Goal: Task Accomplishment & Management: Complete application form

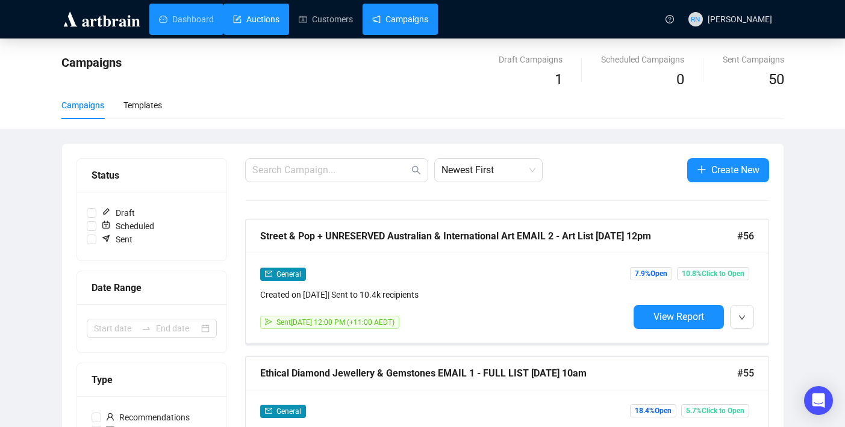
click at [250, 25] on link "Auctions" at bounding box center [256, 19] width 46 height 31
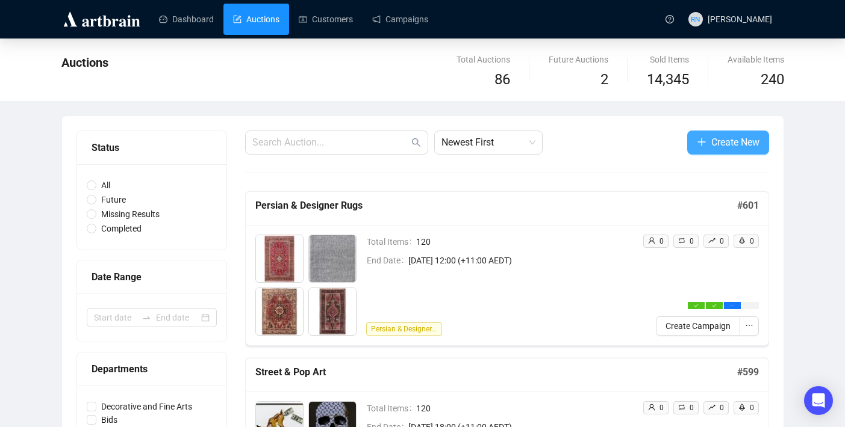
click at [697, 145] on icon "plus" at bounding box center [702, 142] width 10 height 10
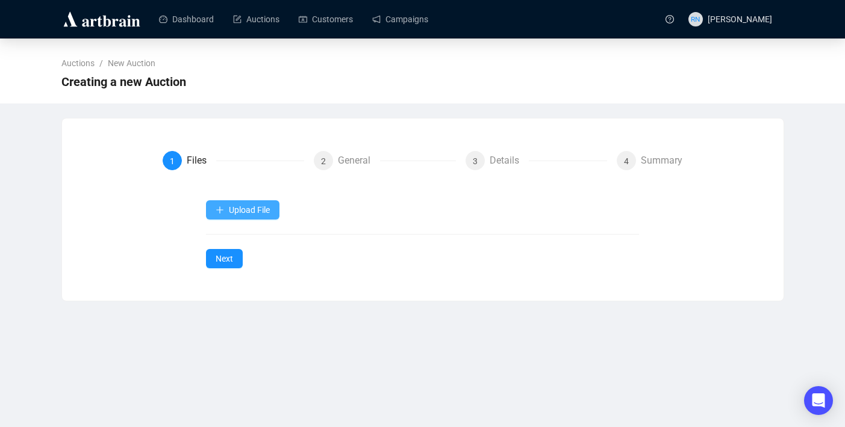
click at [261, 219] on button "Upload File" at bounding box center [242, 209] width 73 height 19
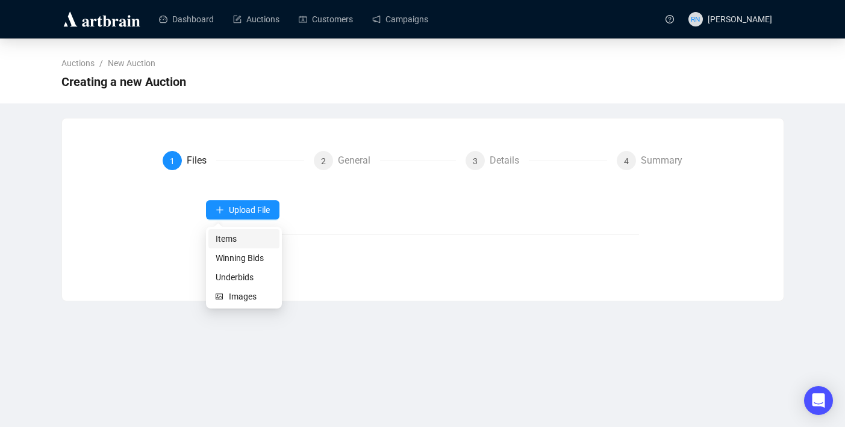
click at [256, 241] on span "Items" at bounding box center [244, 238] width 57 height 13
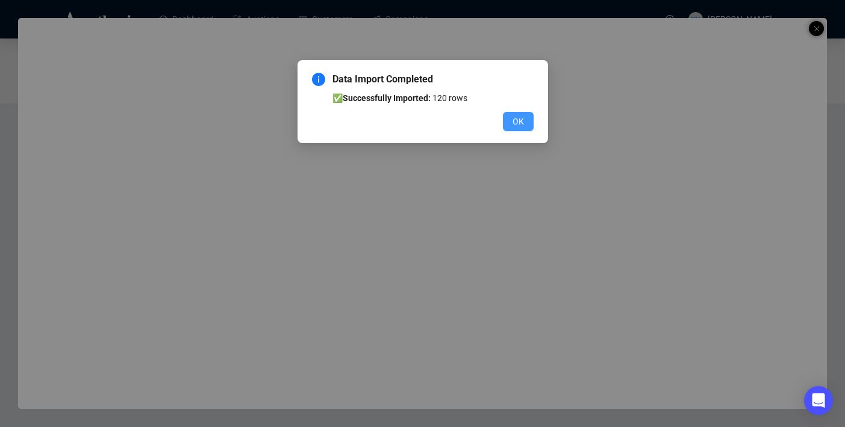
click at [521, 125] on span "OK" at bounding box center [517, 121] width 11 height 13
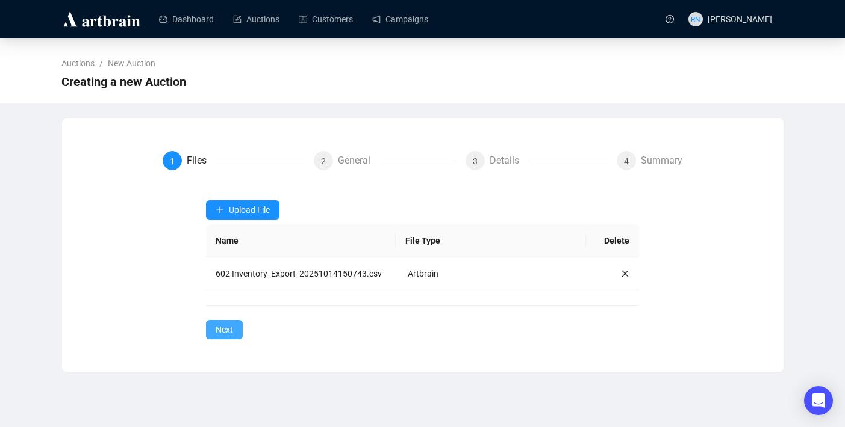
click at [229, 337] on span "Next" at bounding box center [224, 329] width 17 height 13
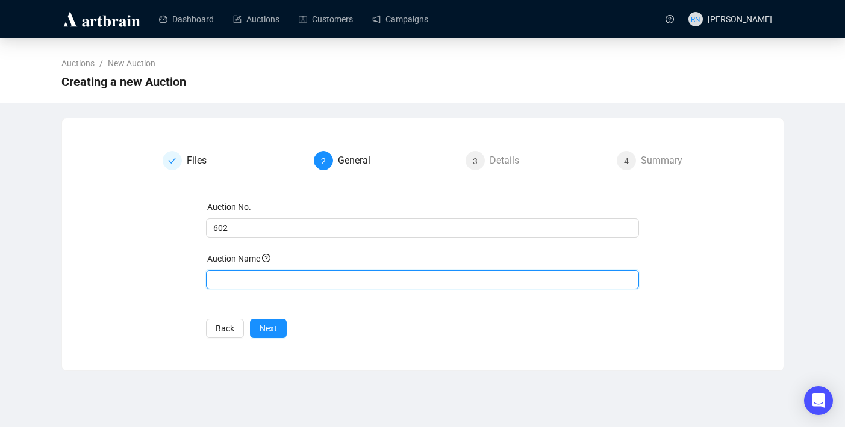
click at [238, 277] on input "text" at bounding box center [422, 279] width 433 height 19
type input "Unreserved Australian & International Art"
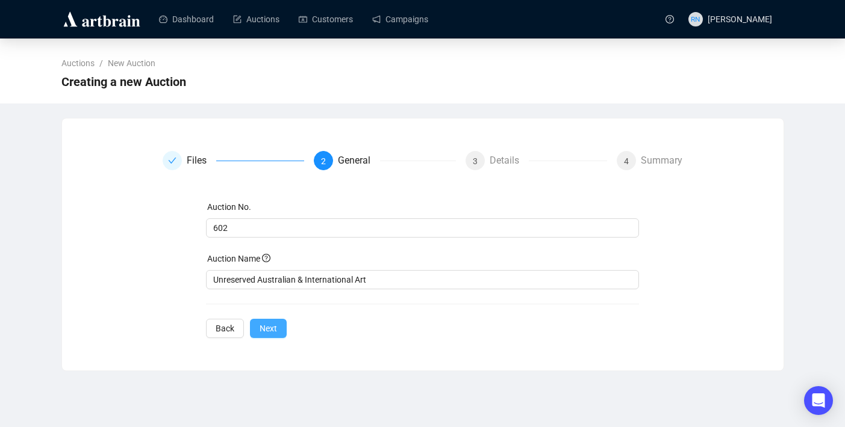
click at [272, 326] on span "Next" at bounding box center [267, 328] width 17 height 13
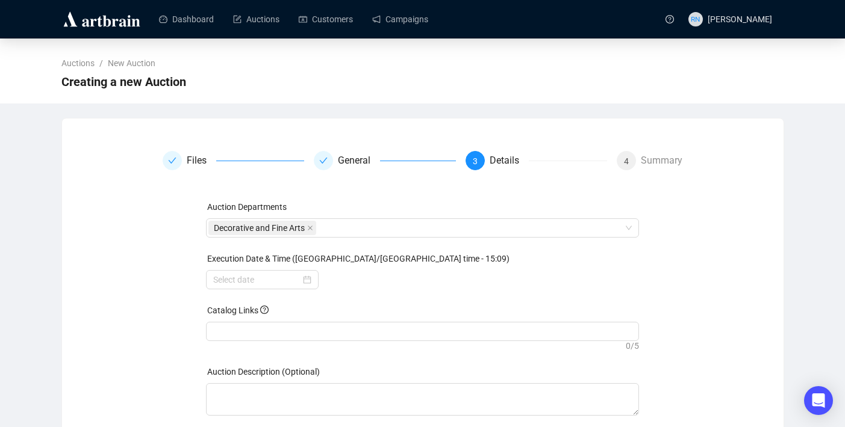
click at [272, 326] on div at bounding box center [422, 331] width 428 height 17
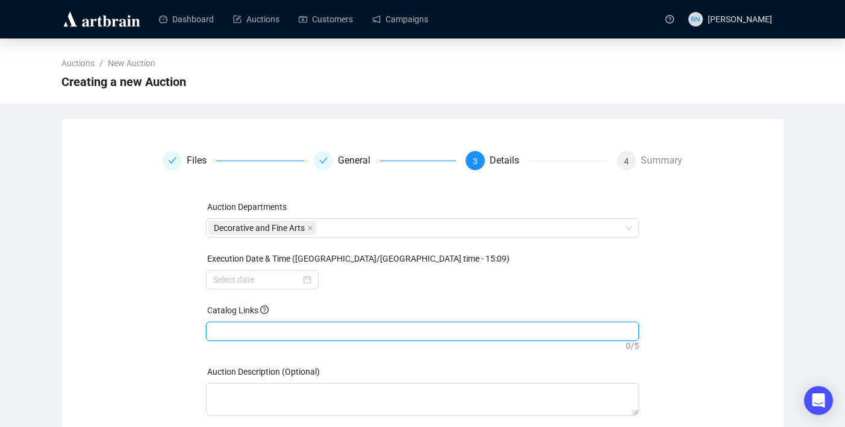
paste input "[URL][DOMAIN_NAME]"
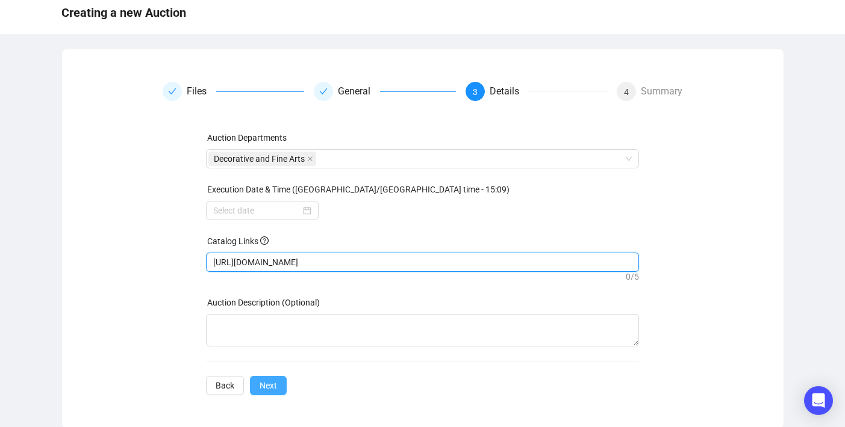
scroll to position [70, 0]
click at [305, 213] on div at bounding box center [262, 209] width 98 height 13
type input "[URL][DOMAIN_NAME]"
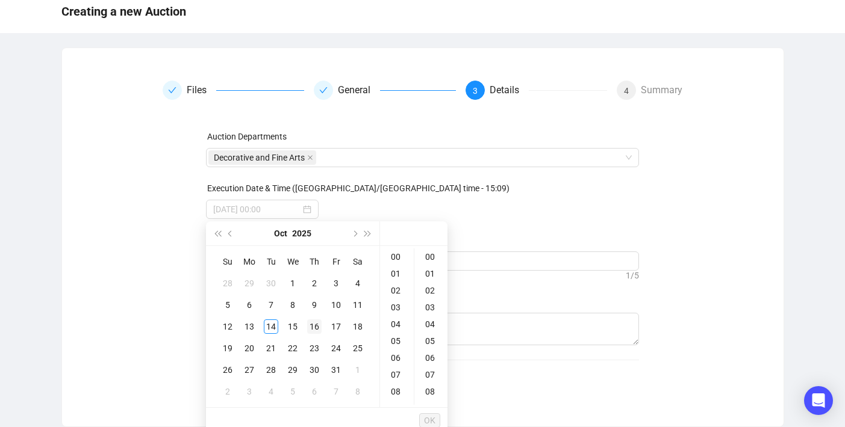
click at [312, 326] on div "16" at bounding box center [314, 327] width 14 height 14
click at [393, 349] on div "12" at bounding box center [396, 352] width 29 height 17
type input "[DATE] 12:00"
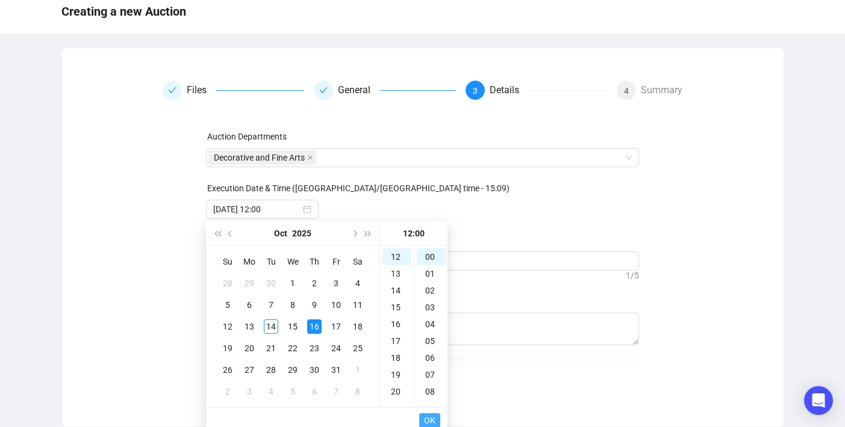
click at [428, 419] on span "OK" at bounding box center [429, 420] width 11 height 23
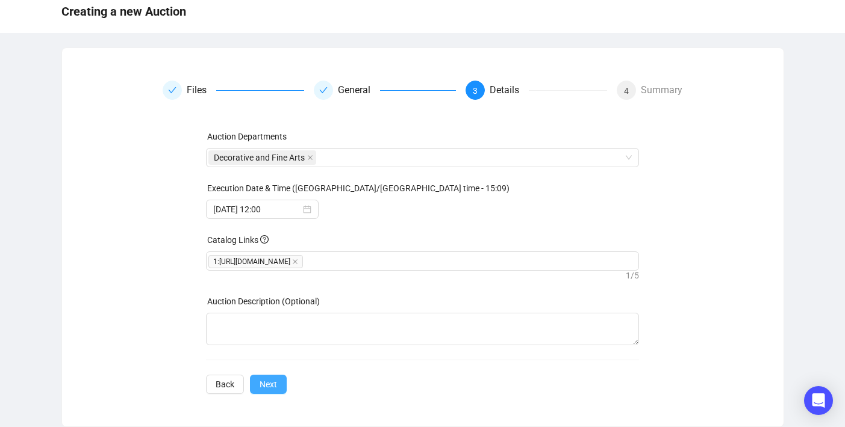
click at [276, 382] on span "Next" at bounding box center [267, 384] width 17 height 13
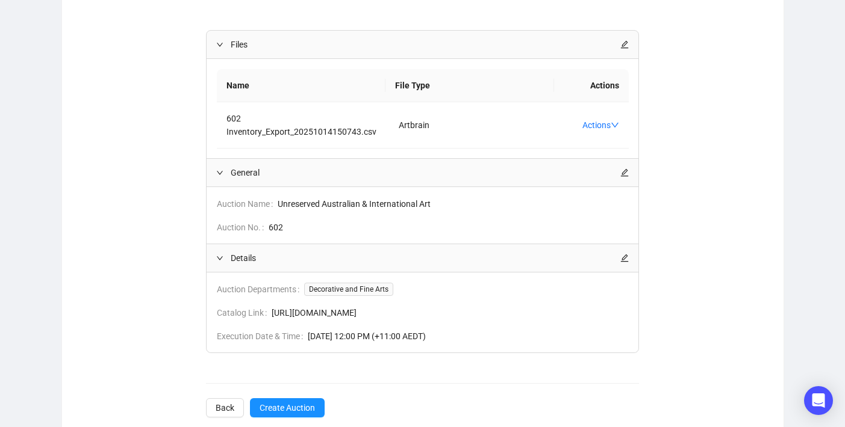
scroll to position [220, 0]
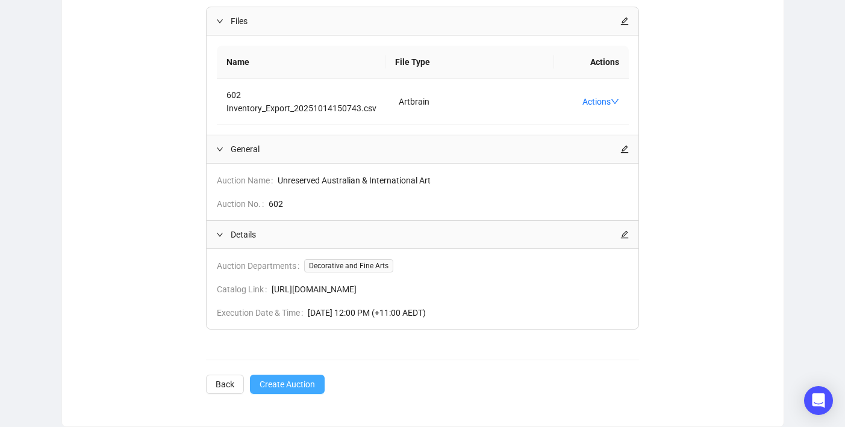
click at [276, 382] on span "Create Auction" at bounding box center [286, 384] width 55 height 13
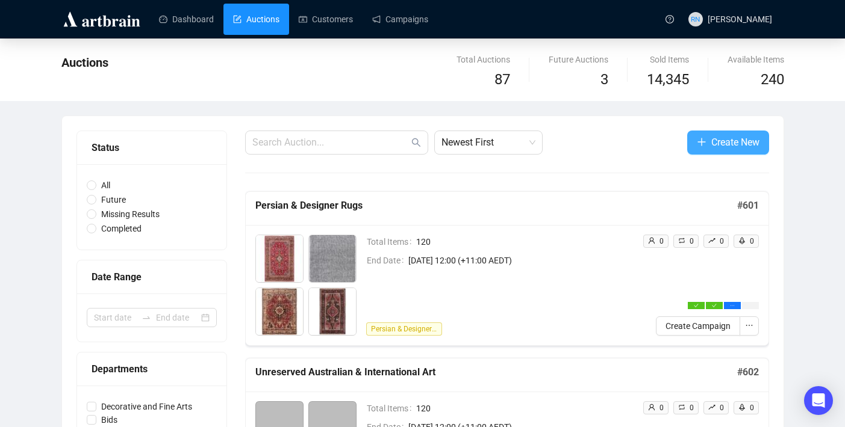
click at [721, 145] on span "Create New" at bounding box center [735, 142] width 48 height 15
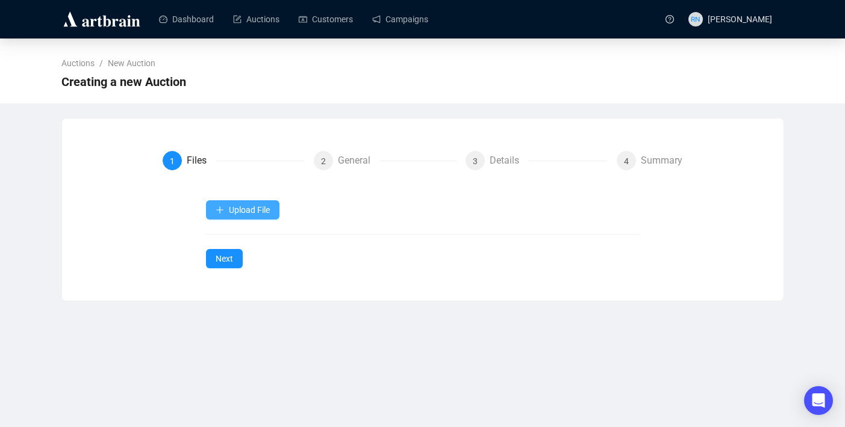
click at [257, 206] on span "Upload File" at bounding box center [249, 210] width 41 height 10
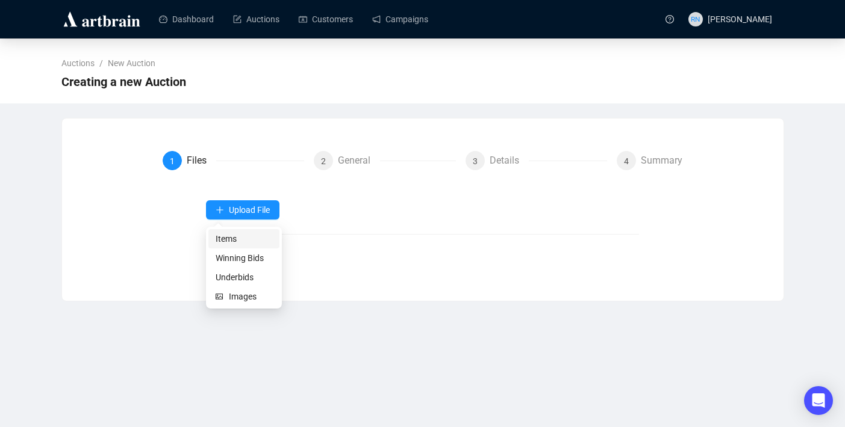
click at [251, 240] on span "Items" at bounding box center [244, 238] width 57 height 13
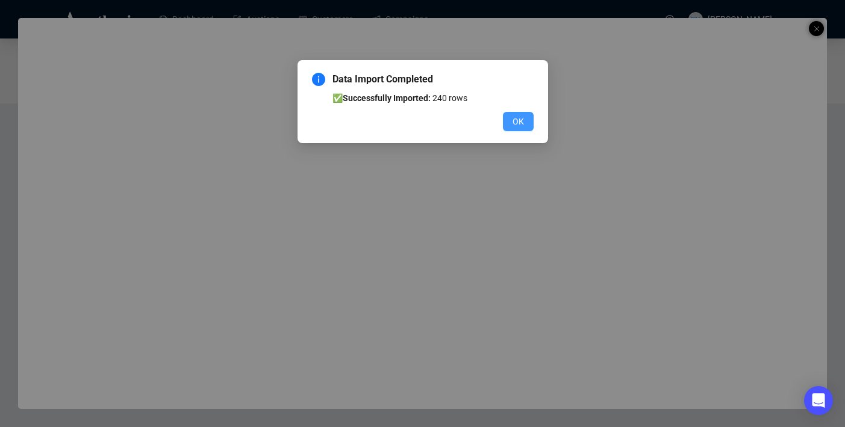
click at [524, 121] on button "OK" at bounding box center [518, 121] width 31 height 19
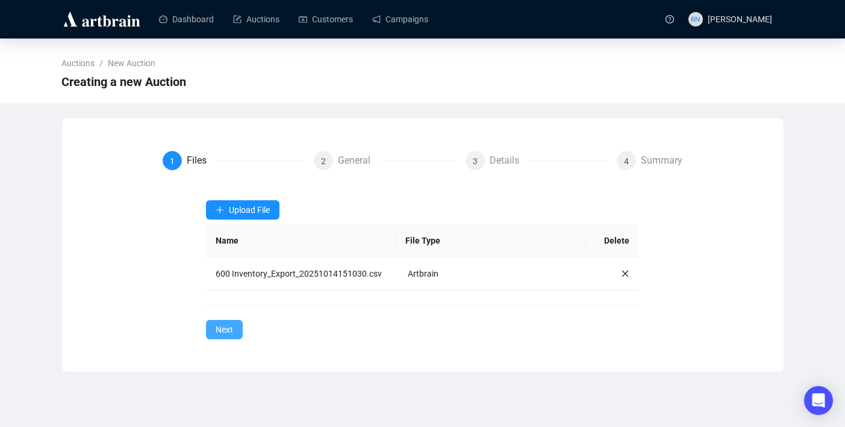
click at [235, 333] on button "Next" at bounding box center [224, 329] width 37 height 19
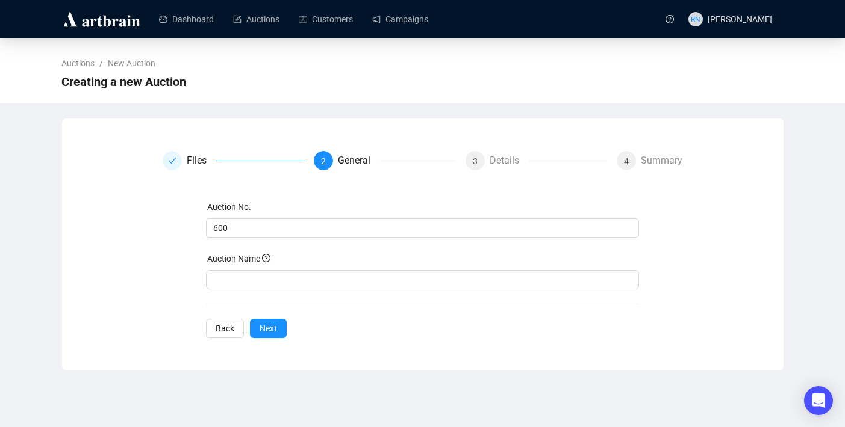
click at [235, 294] on div "Auction No. 600 Auction Name Back Next" at bounding box center [422, 269] width 433 height 138
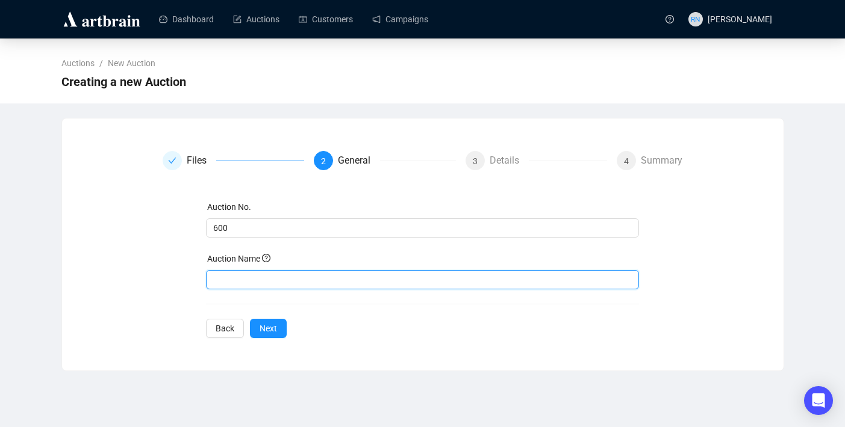
click at [233, 281] on input "text" at bounding box center [422, 279] width 433 height 19
type input "Massive Aboriginal Art Gallery Clearance"
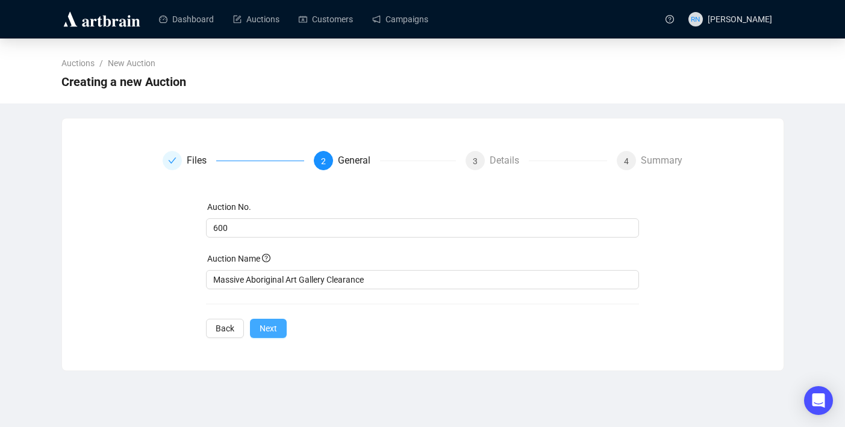
click at [267, 329] on span "Next" at bounding box center [267, 328] width 17 height 13
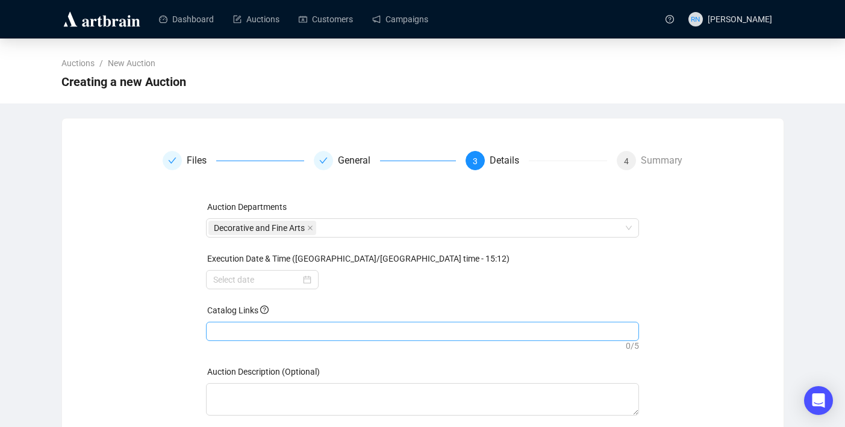
click at [274, 328] on div at bounding box center [422, 331] width 428 height 17
paste input "[URL][DOMAIN_NAME]"
click at [305, 279] on div at bounding box center [262, 279] width 98 height 13
type input "[URL][DOMAIN_NAME]"
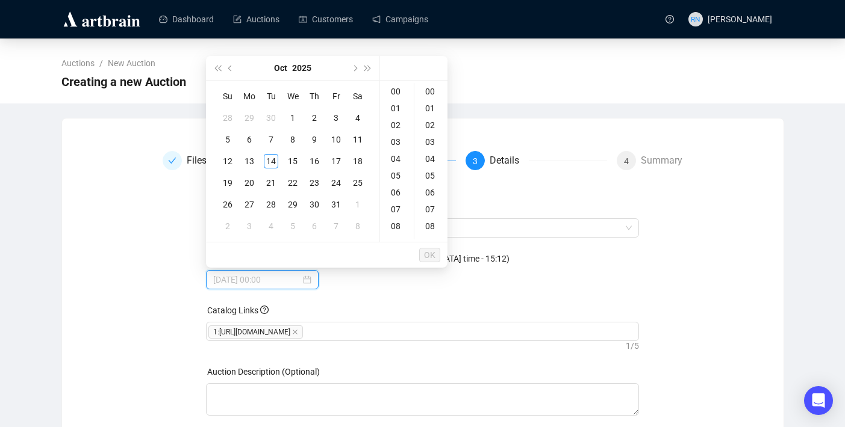
type input "[DATE] 00:00"
click at [228, 183] on div "19" at bounding box center [227, 183] width 14 height 14
click at [397, 199] on div "20" at bounding box center [396, 196] width 29 height 17
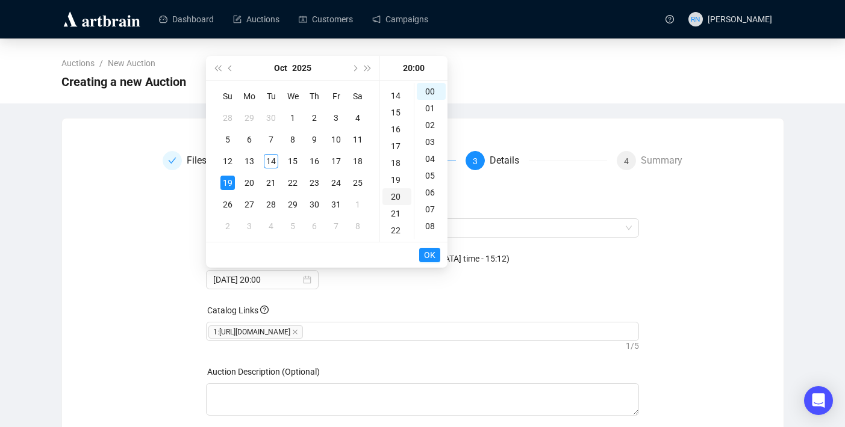
scroll to position [337, 0]
type input "[DATE] 20:00"
click at [433, 253] on span "OK" at bounding box center [429, 255] width 11 height 23
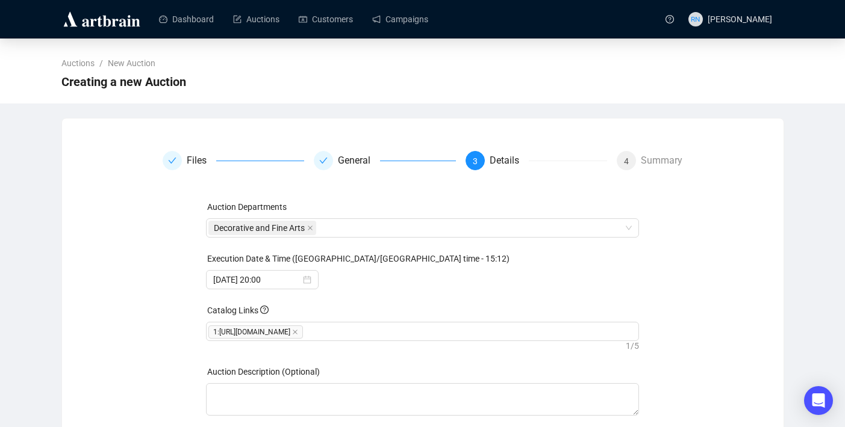
scroll to position [70, 0]
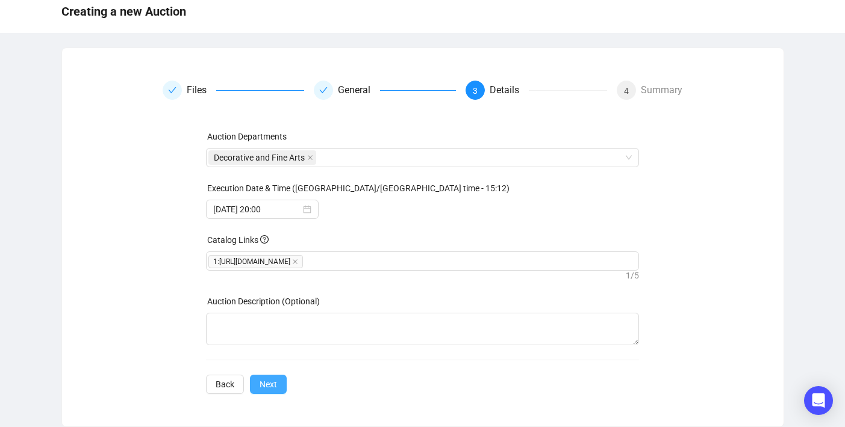
click at [273, 382] on span "Next" at bounding box center [267, 384] width 17 height 13
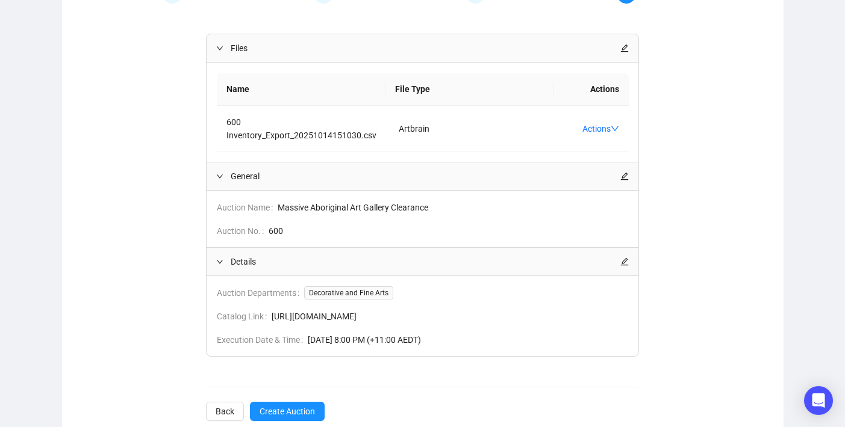
scroll to position [220, 0]
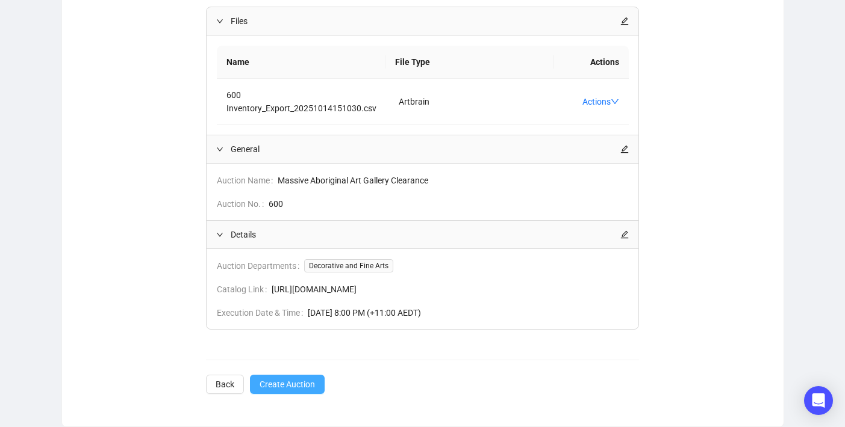
click at [276, 384] on span "Create Auction" at bounding box center [286, 384] width 55 height 13
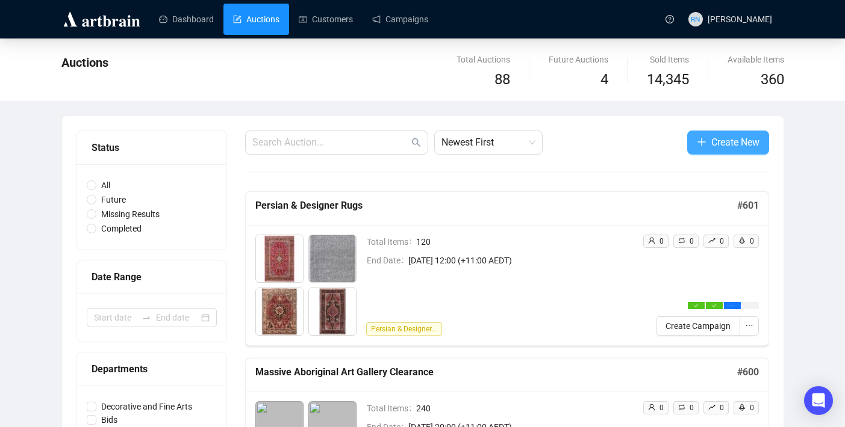
click at [716, 141] on span "Create New" at bounding box center [735, 142] width 48 height 15
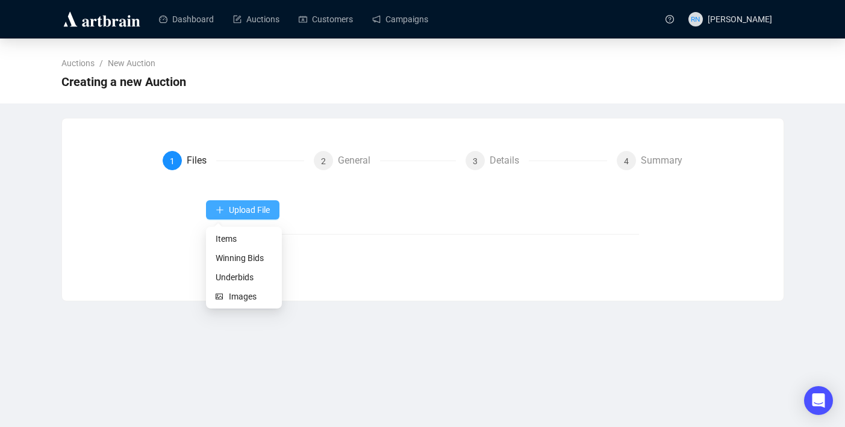
click at [249, 210] on span "Upload File" at bounding box center [249, 210] width 41 height 10
click at [247, 234] on span "Items" at bounding box center [244, 238] width 57 height 13
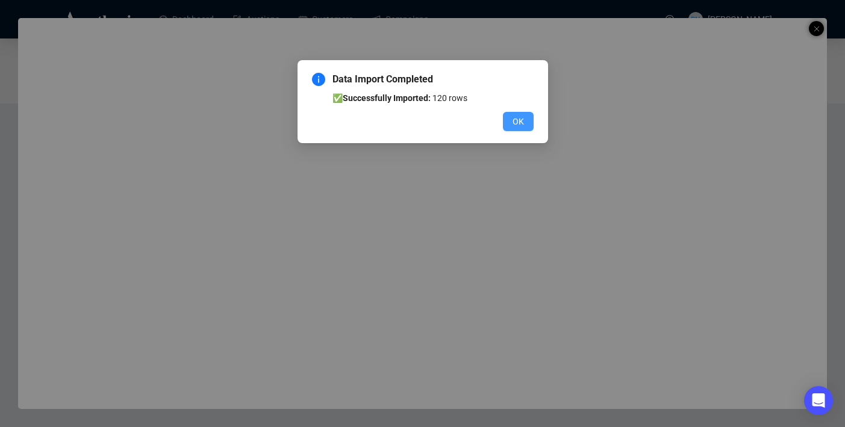
click at [527, 118] on button "OK" at bounding box center [518, 121] width 31 height 19
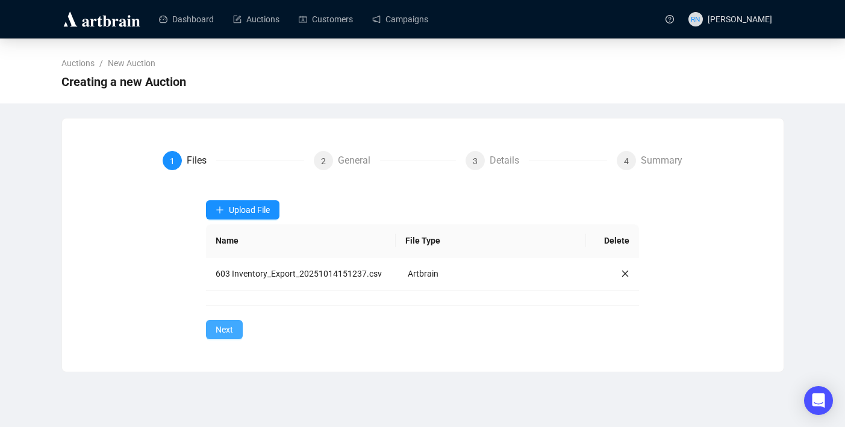
click at [225, 338] on button "Next" at bounding box center [224, 329] width 37 height 19
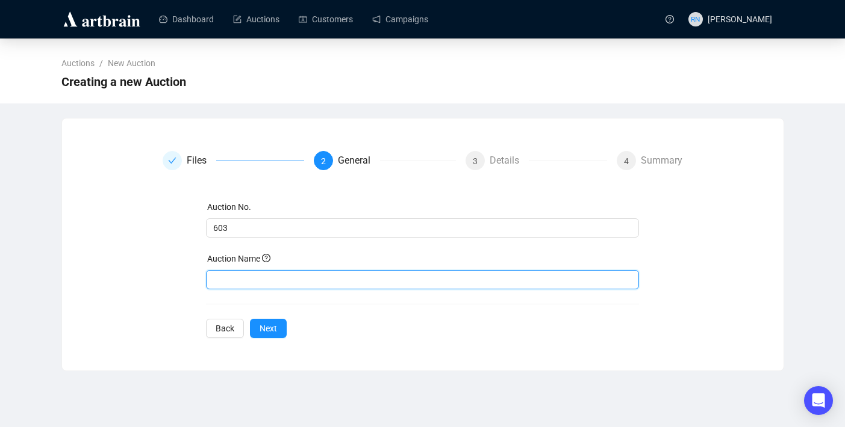
click at [246, 276] on input "text" at bounding box center [422, 279] width 433 height 19
type input "Ethical Diamond Jewellery & Gemstones"
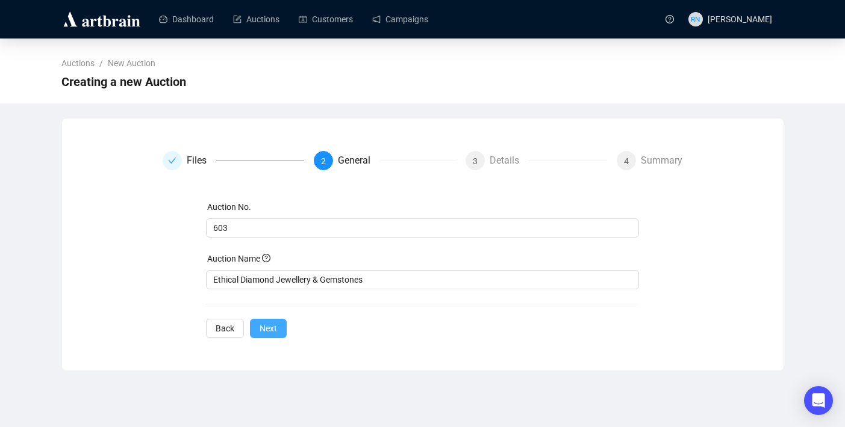
click at [271, 324] on span "Next" at bounding box center [267, 328] width 17 height 13
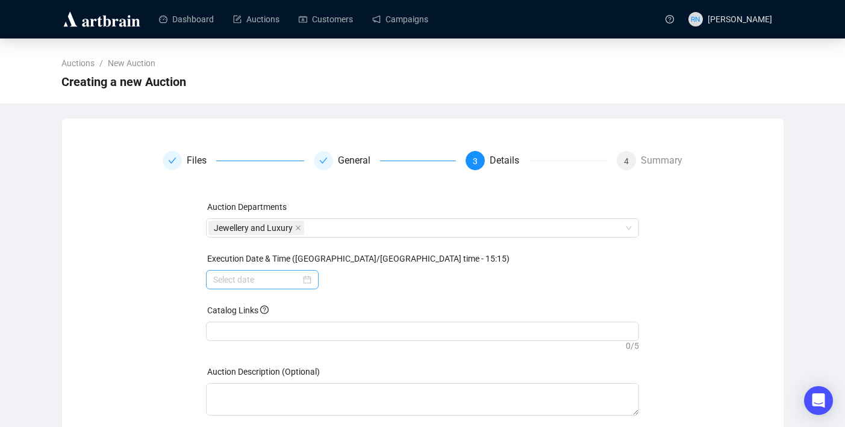
click at [302, 282] on div at bounding box center [262, 279] width 98 height 13
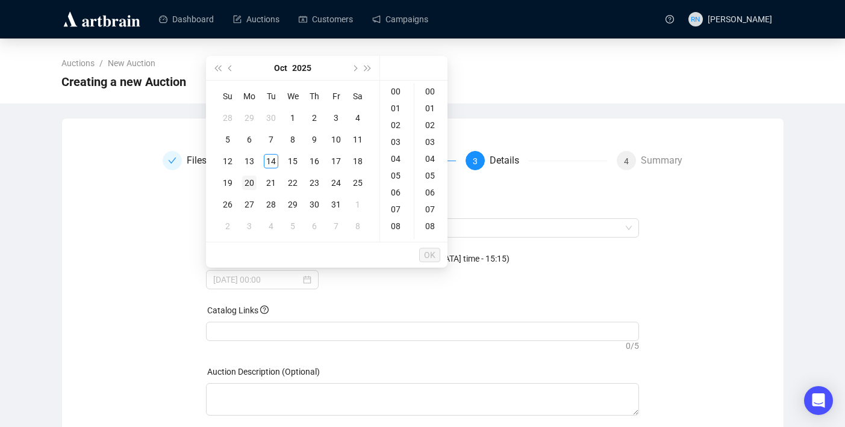
click at [250, 185] on div "20" at bounding box center [249, 183] width 14 height 14
click at [394, 235] on div "20" at bounding box center [396, 237] width 29 height 17
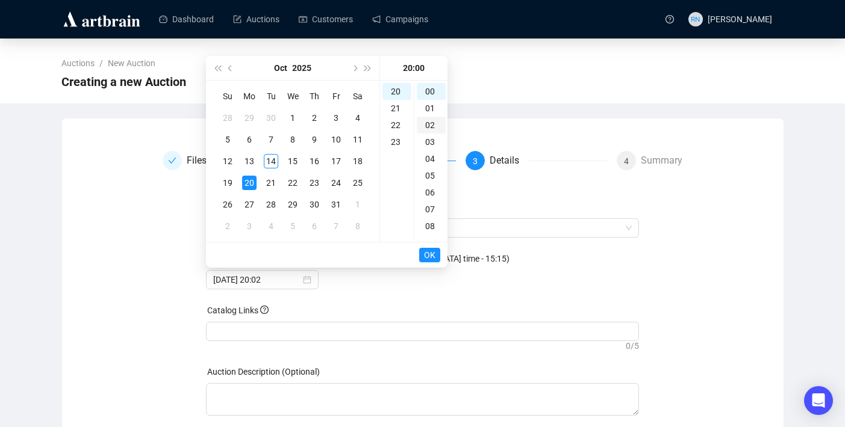
scroll to position [337, 0]
type input "[DATE] 20:00"
click at [435, 252] on span "OK" at bounding box center [429, 255] width 11 height 23
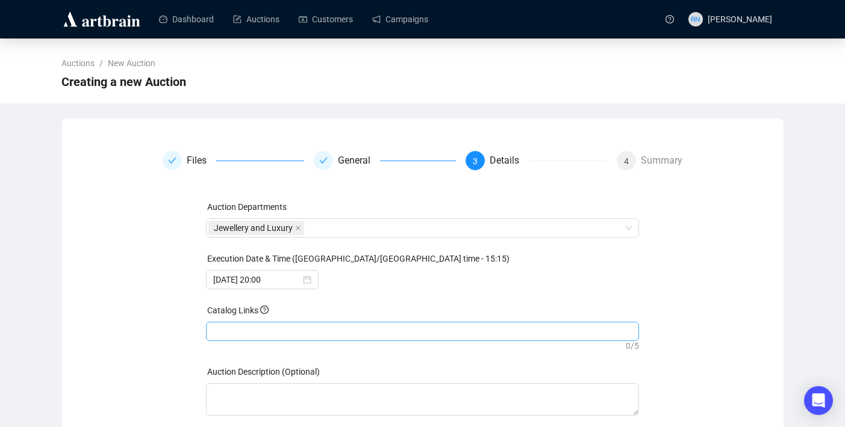
click at [305, 328] on div at bounding box center [422, 331] width 428 height 17
paste input "[URL][DOMAIN_NAME]"
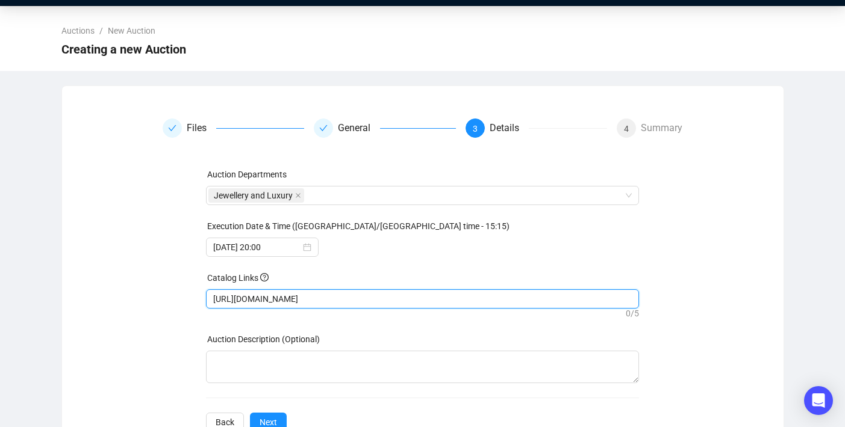
scroll to position [70, 0]
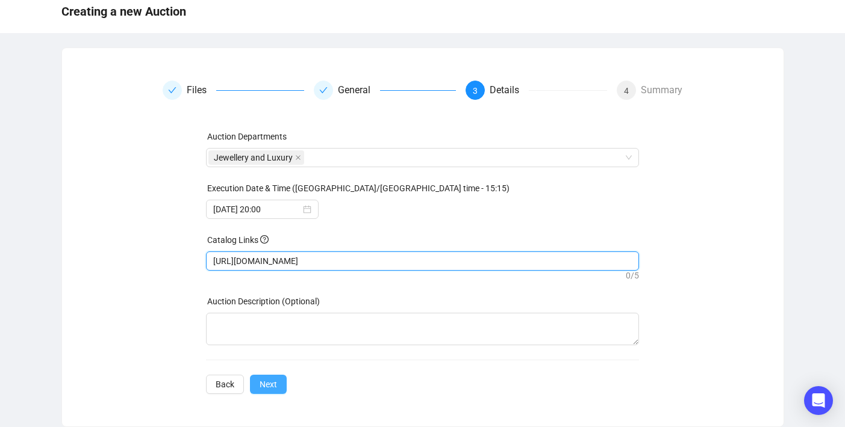
type input "[URL][DOMAIN_NAME]"
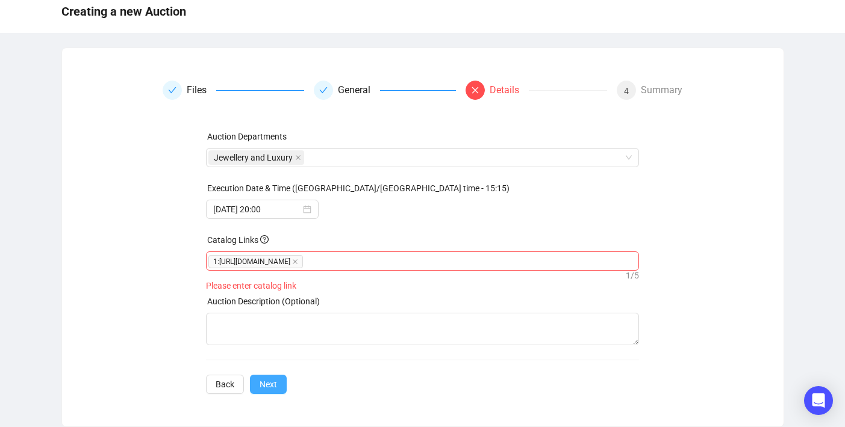
click at [269, 390] on span "Next" at bounding box center [267, 384] width 17 height 13
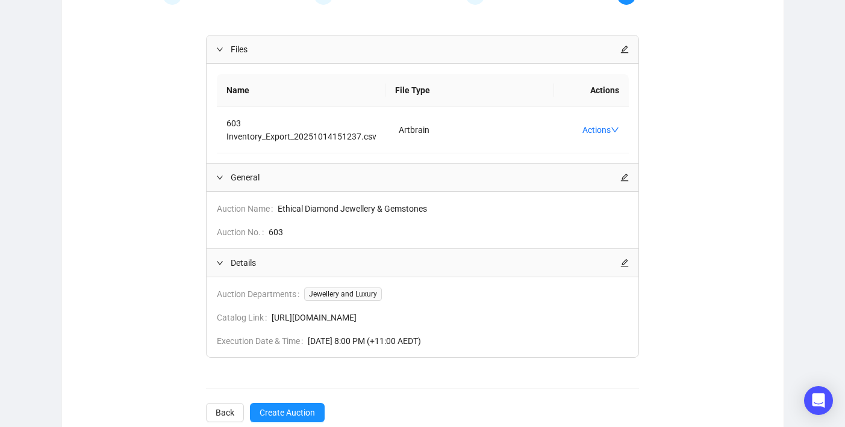
scroll to position [220, 0]
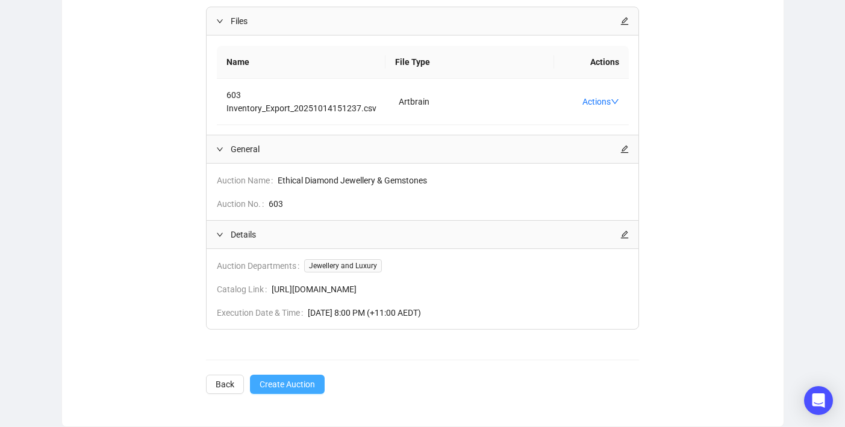
click at [281, 383] on span "Create Auction" at bounding box center [286, 384] width 55 height 13
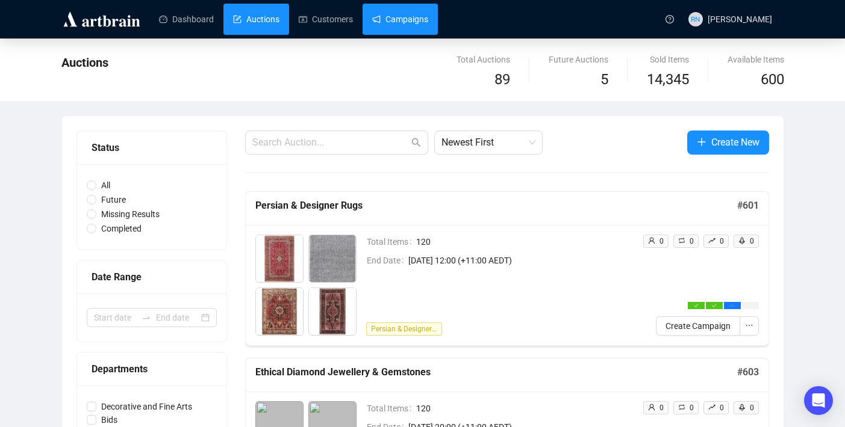
click at [405, 10] on link "Campaigns" at bounding box center [400, 19] width 56 height 31
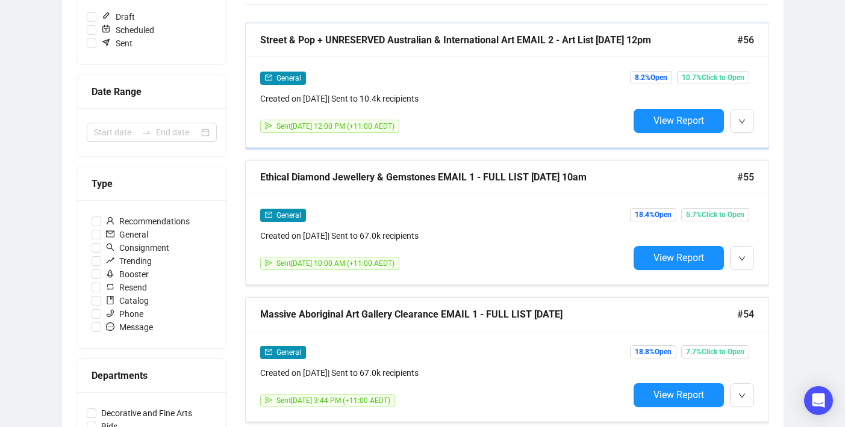
scroll to position [200, 0]
